Goal: Information Seeking & Learning: Learn about a topic

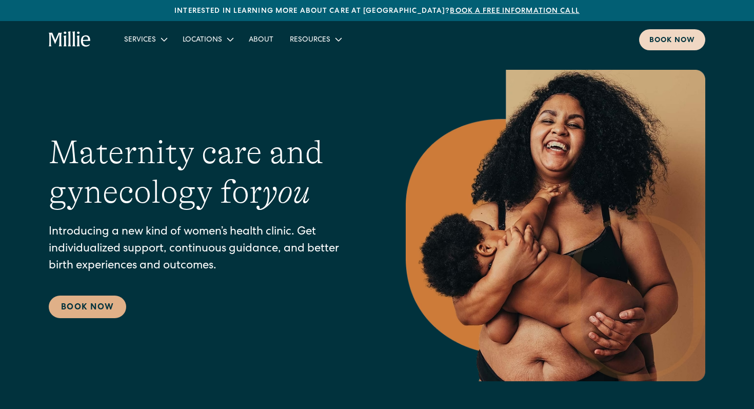
click at [658, 42] on div "Book now" at bounding box center [673, 40] width 46 height 11
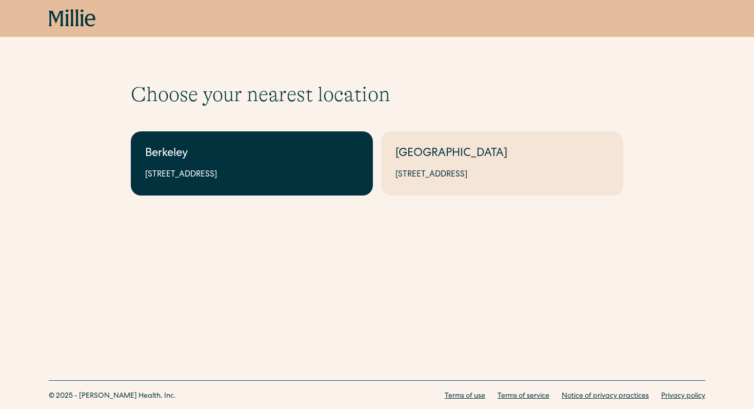
click at [270, 164] on link "Berkeley [STREET_ADDRESS]" at bounding box center [252, 163] width 242 height 64
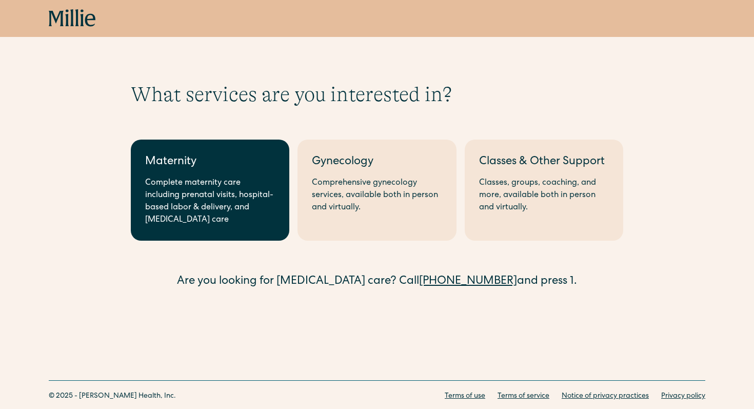
click at [221, 200] on div "Complete maternity care including prenatal visits, hospital-based labor & deliv…" at bounding box center [210, 201] width 130 height 49
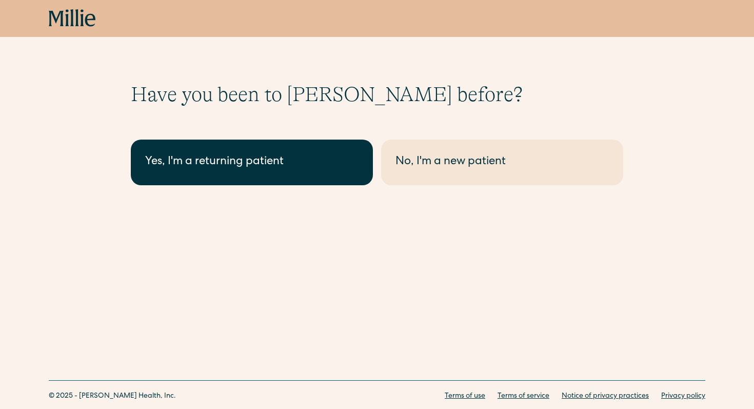
click at [287, 172] on link "Yes, I'm a returning patient" at bounding box center [252, 163] width 242 height 46
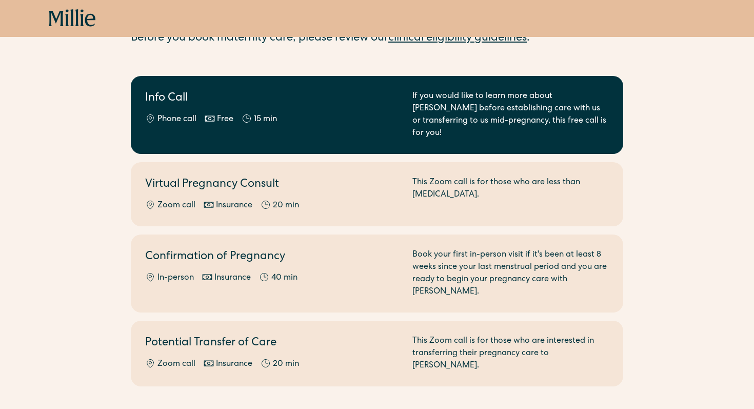
scroll to position [85, 0]
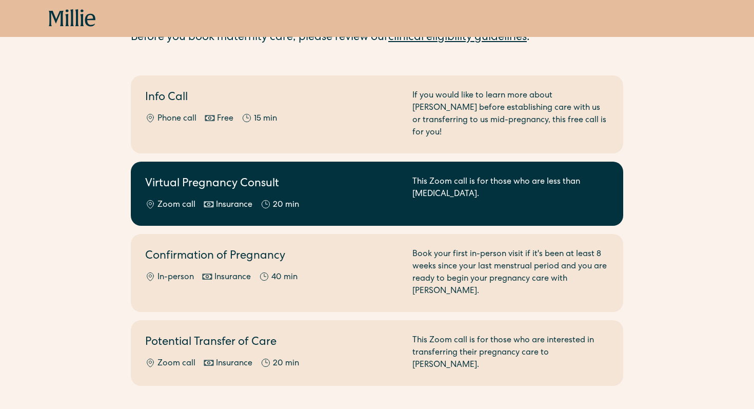
click at [444, 184] on div "This Zoom call is for those who are less than 8 weeks pregnant." at bounding box center [511, 193] width 197 height 35
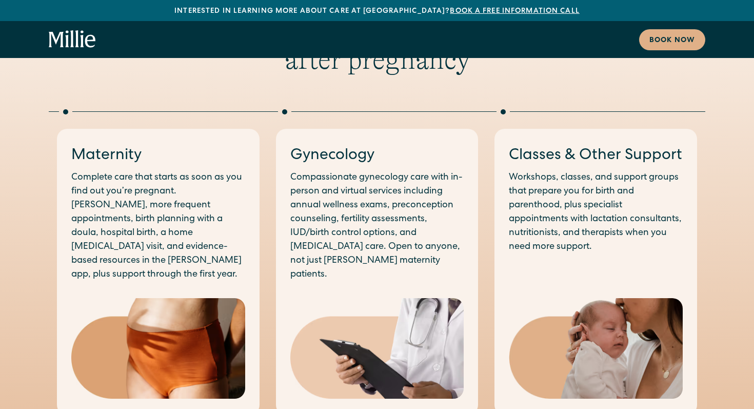
scroll to position [492, 0]
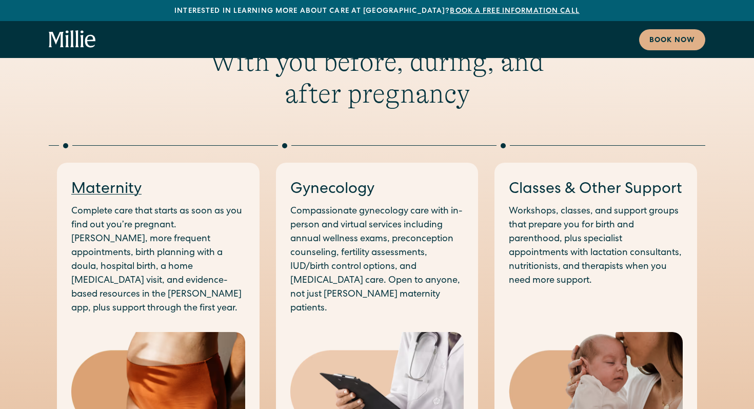
click at [108, 189] on link "Maternity" at bounding box center [106, 189] width 70 height 15
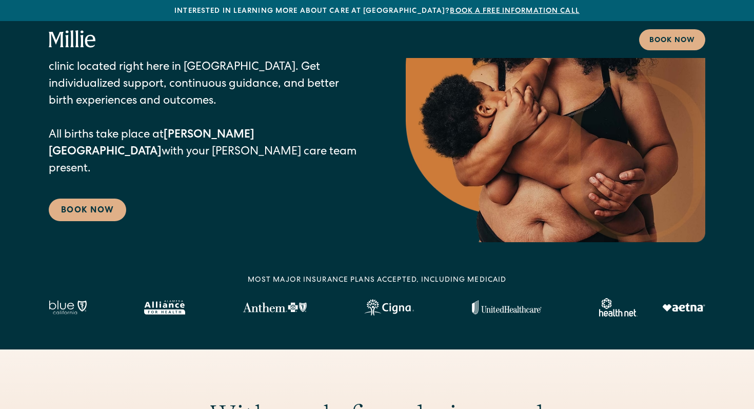
scroll to position [0, 0]
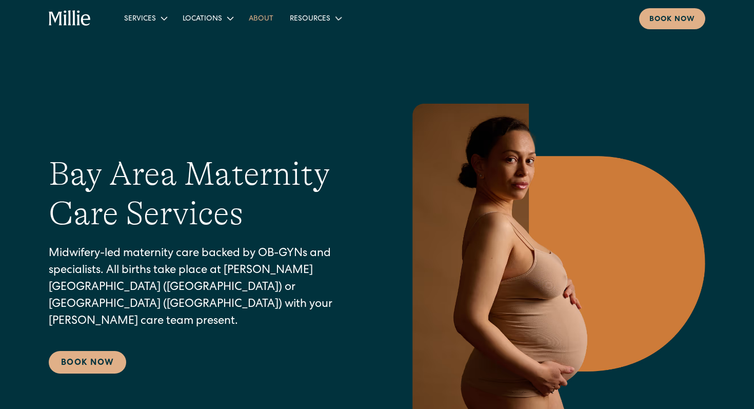
click at [258, 15] on link "About" at bounding box center [261, 18] width 41 height 17
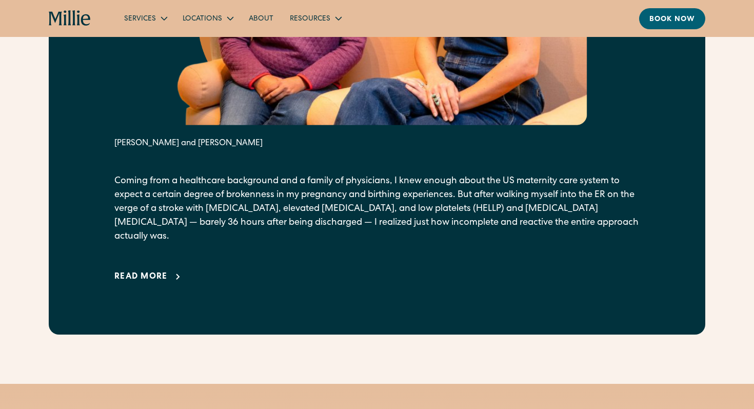
scroll to position [738, 0]
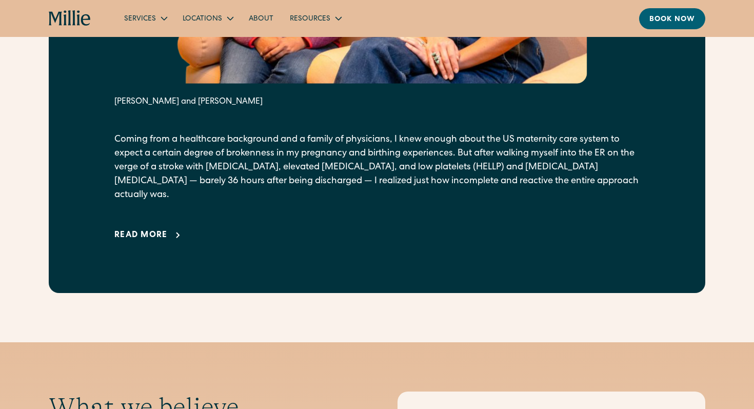
click at [148, 229] on div "Read more" at bounding box center [140, 235] width 53 height 12
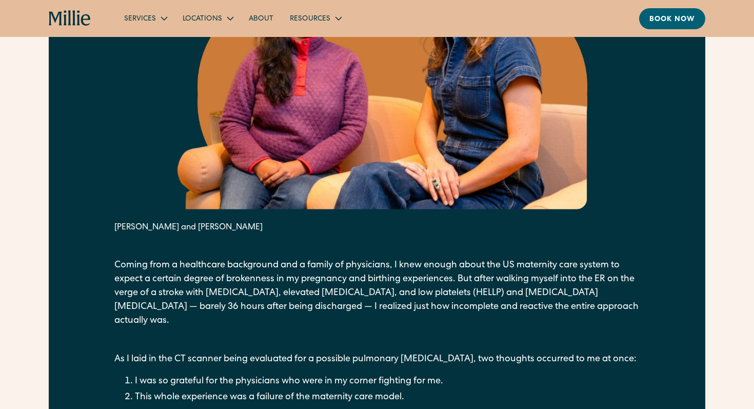
scroll to position [611, 0]
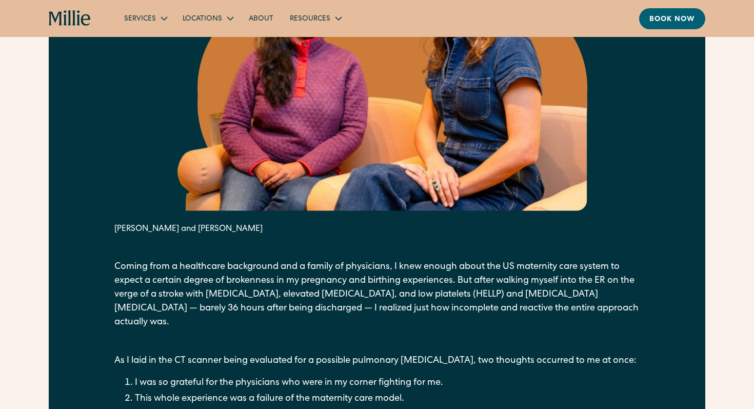
click at [76, 24] on icon "home" at bounding box center [70, 18] width 43 height 16
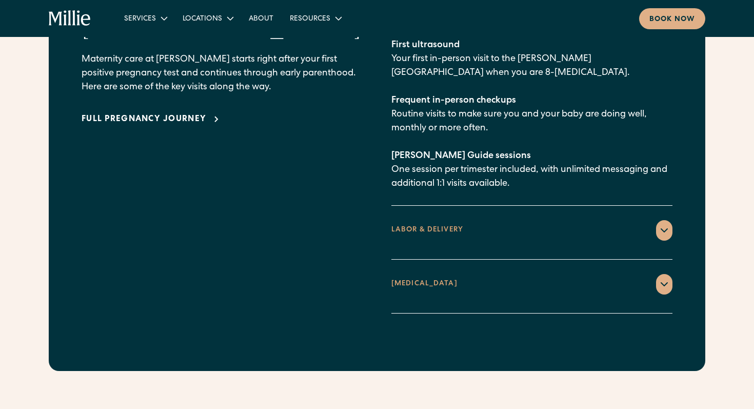
scroll to position [1612, 0]
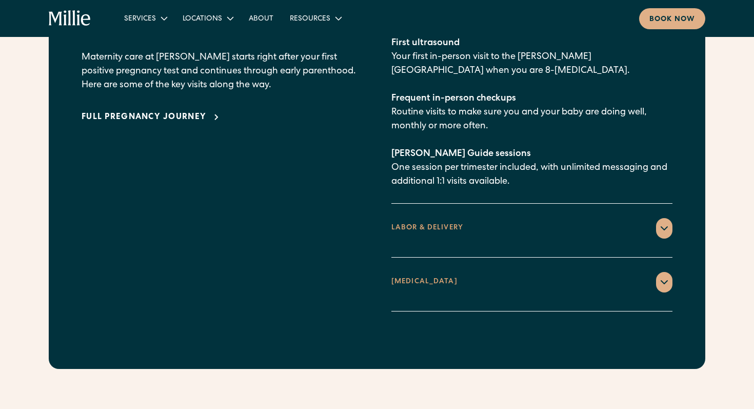
click at [511, 218] on div "LABOR & DELIVERY" at bounding box center [532, 228] width 281 height 21
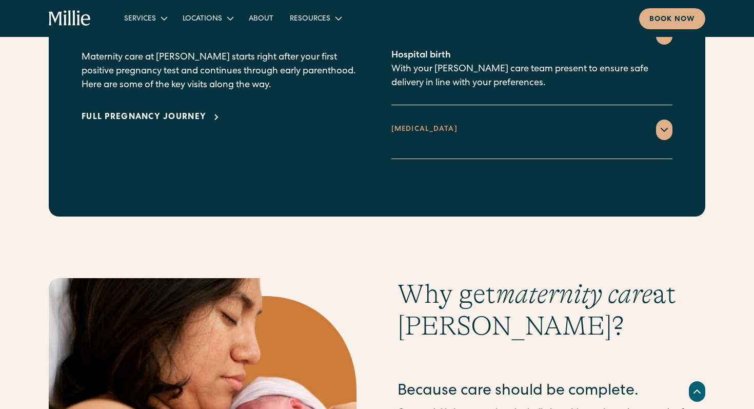
click at [579, 120] on div "[MEDICAL_DATA]" at bounding box center [532, 130] width 281 height 21
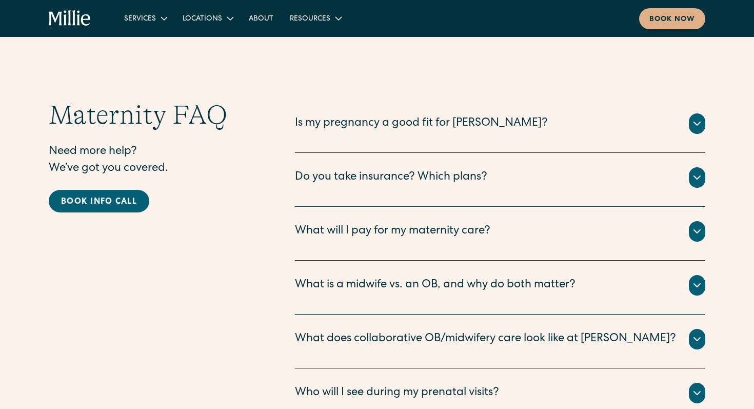
scroll to position [3352, 0]
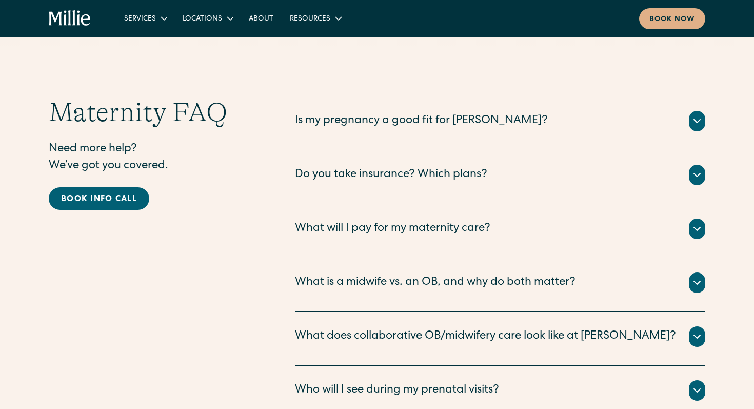
click at [568, 275] on div "What is a midwife vs. an OB, and why do both matter?" at bounding box center [435, 283] width 281 height 17
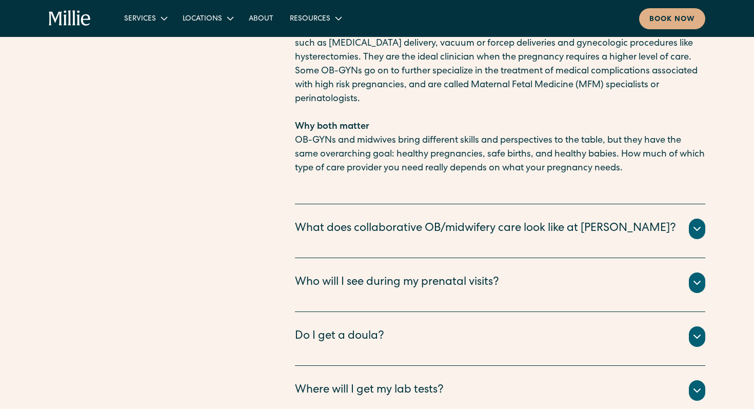
scroll to position [3870, 0]
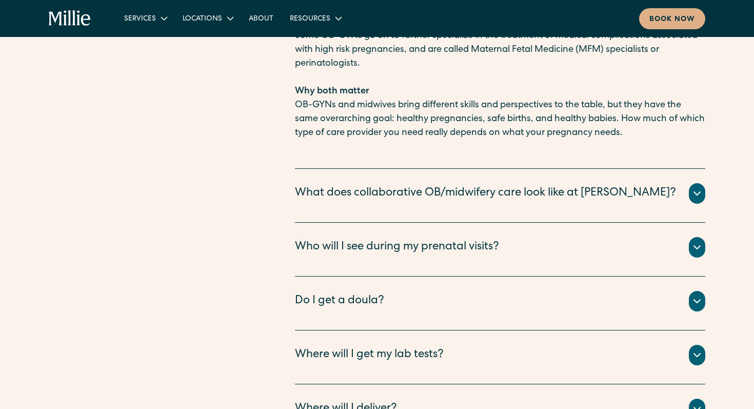
click at [499, 239] on div "Who will I see during my prenatal visits?" at bounding box center [397, 247] width 204 height 17
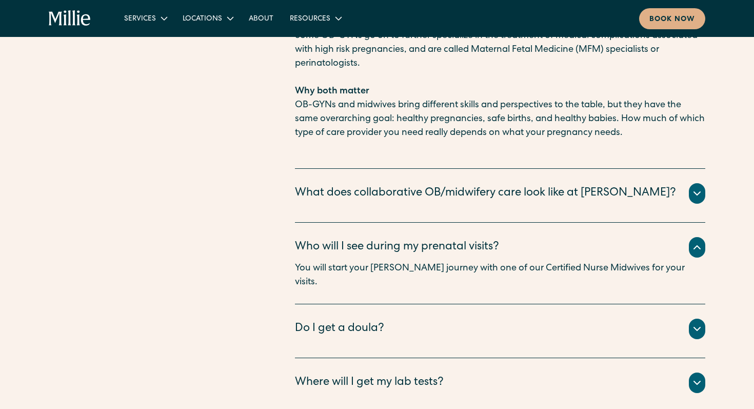
click at [499, 239] on div "Who will I see during my prenatal visits?" at bounding box center [397, 247] width 204 height 17
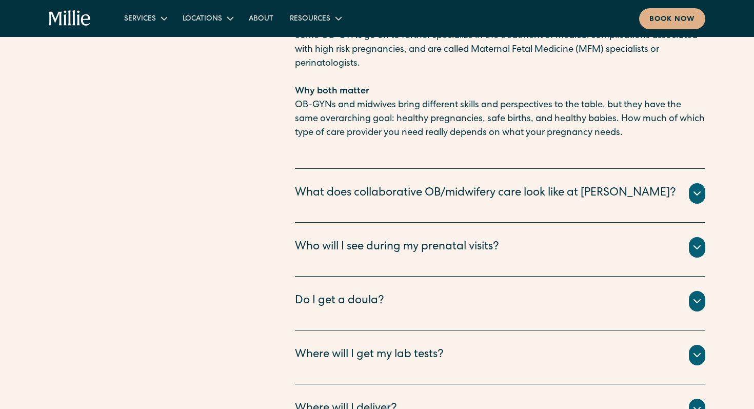
click at [499, 239] on div "Who will I see during my prenatal visits?" at bounding box center [397, 247] width 204 height 17
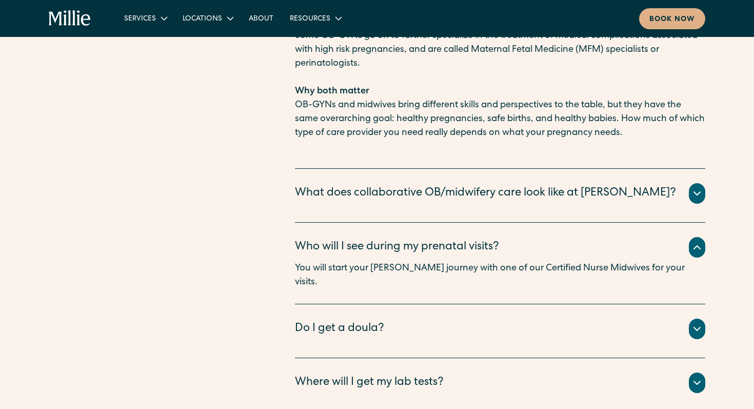
click at [479, 239] on div "Who will I see during my prenatal visits?" at bounding box center [397, 247] width 204 height 17
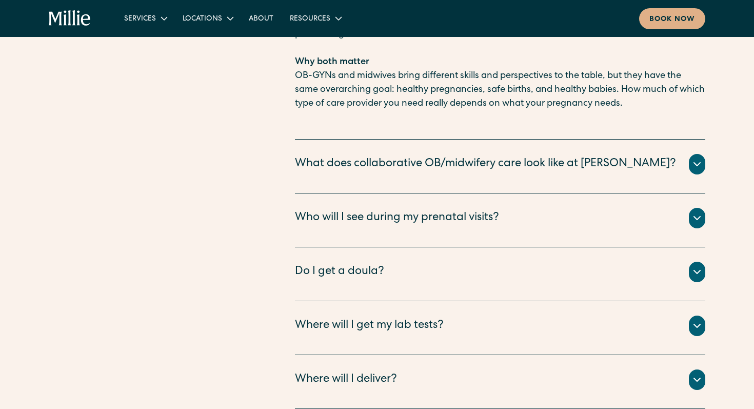
scroll to position [3906, 0]
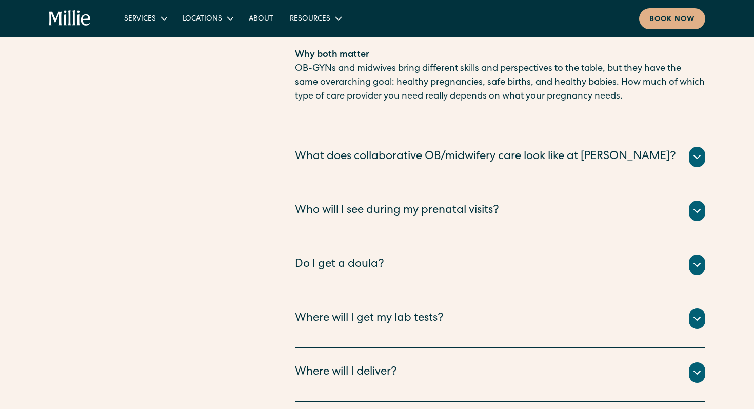
click at [529, 255] on div "Do I get a doula?" at bounding box center [500, 265] width 411 height 21
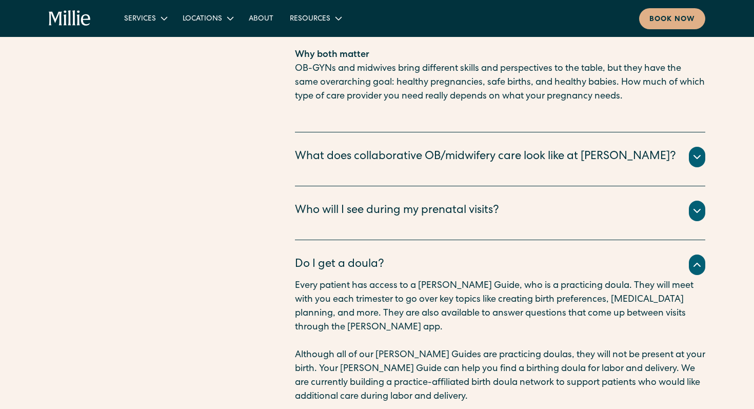
click at [529, 255] on div "Do I get a doula?" at bounding box center [500, 265] width 411 height 21
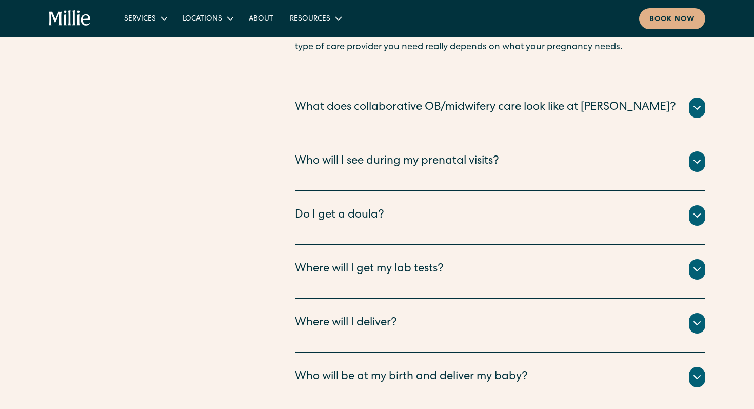
scroll to position [3966, 0]
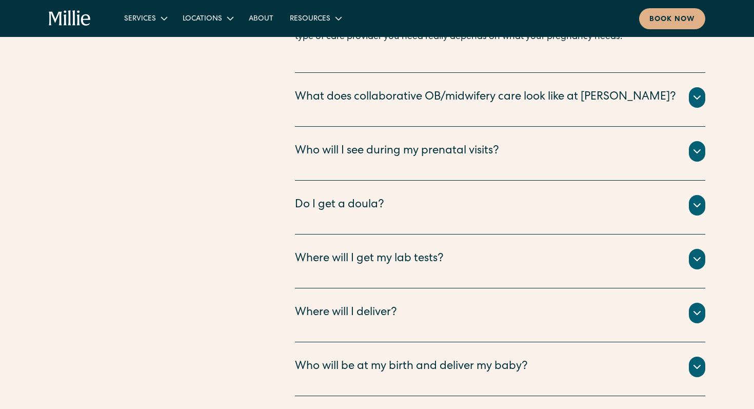
click at [483, 249] on div "Where will I get my lab tests?" at bounding box center [500, 259] width 411 height 21
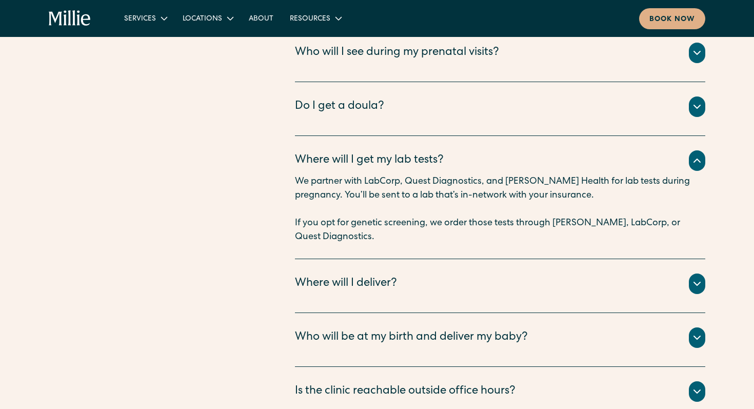
scroll to position [4107, 0]
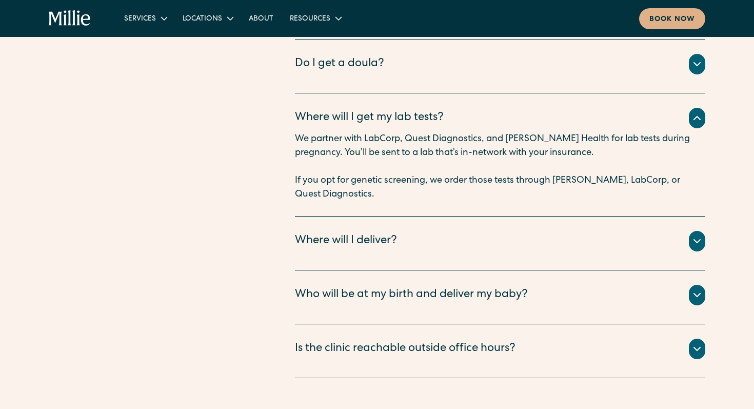
click at [532, 217] on div "Where will I deliver? All births take place at [PERSON_NAME][GEOGRAPHIC_DATA] (…" at bounding box center [500, 244] width 411 height 54
click at [513, 231] on div "Where will I deliver?" at bounding box center [500, 241] width 411 height 21
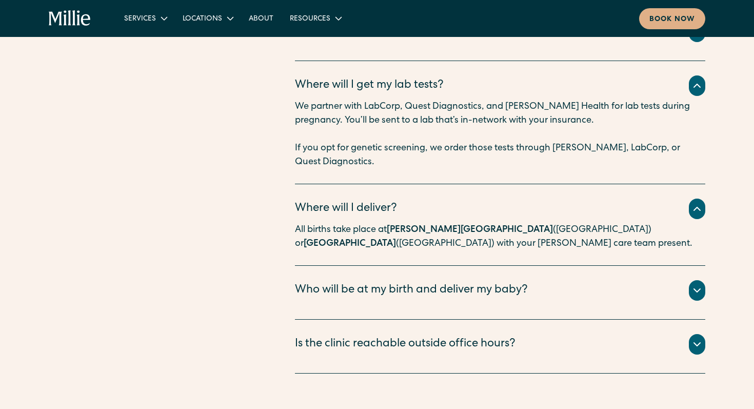
scroll to position [4150, 0]
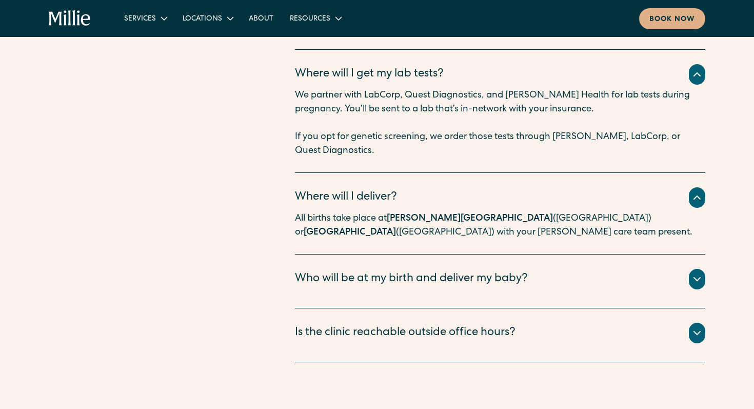
click at [479, 271] on div "Who will be at my birth and deliver my baby?" at bounding box center [411, 279] width 233 height 17
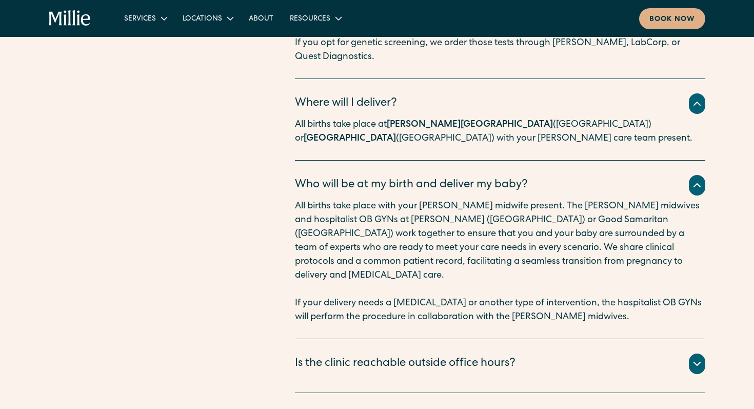
scroll to position [4248, 0]
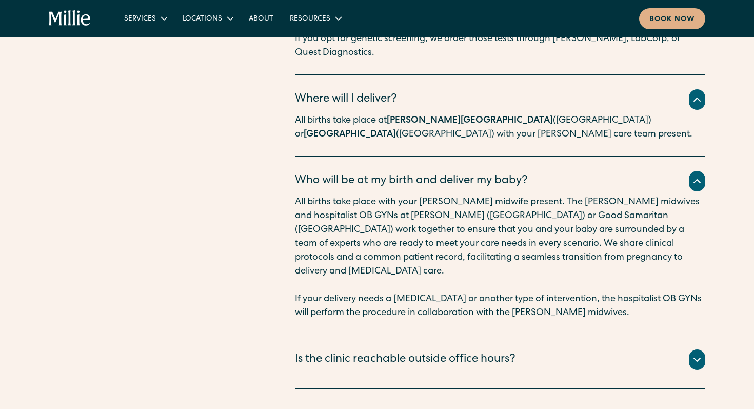
click at [500, 352] on div "Is the clinic reachable outside office hours?" at bounding box center [405, 360] width 221 height 17
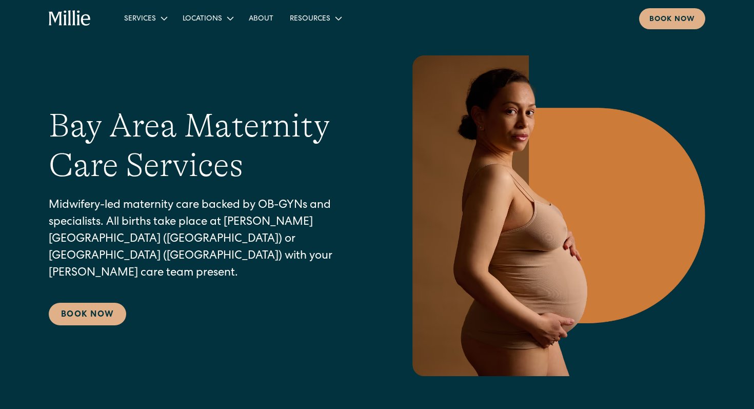
scroll to position [0, 0]
